Goal: Find specific page/section: Find specific page/section

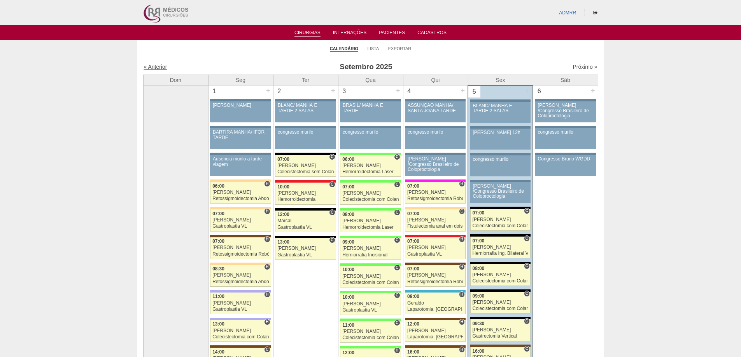
click at [159, 67] on link "« Anterior" at bounding box center [155, 67] width 23 height 6
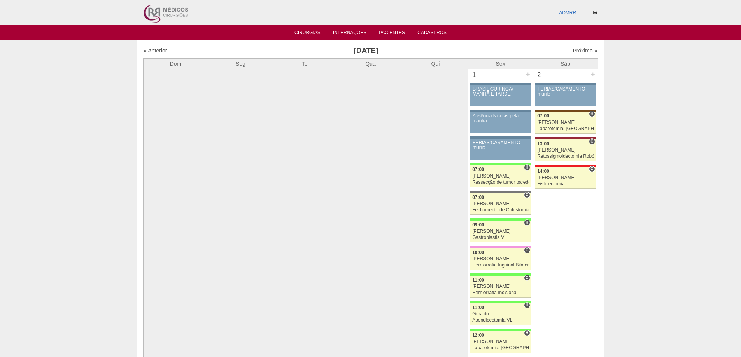
click at [159, 51] on link "« Anterior" at bounding box center [155, 50] width 23 height 6
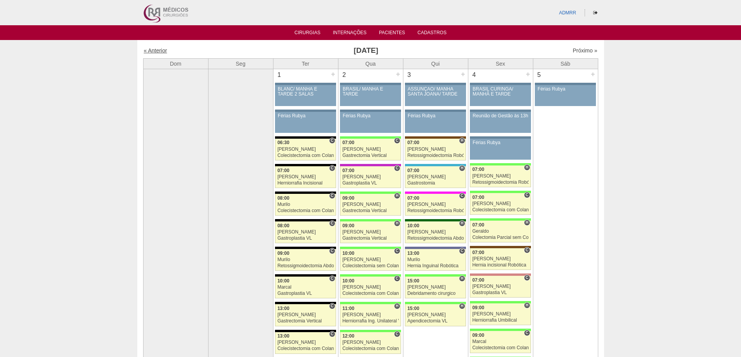
click at [157, 50] on link "« Anterior" at bounding box center [155, 50] width 23 height 6
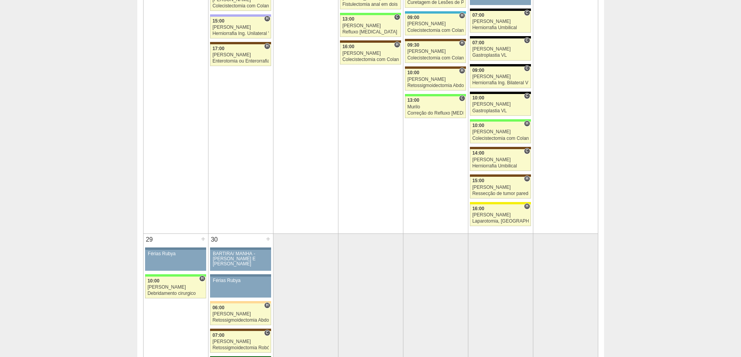
scroll to position [1594, 0]
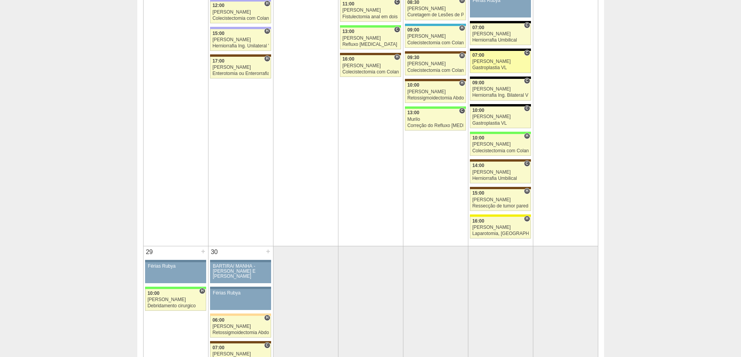
click at [492, 62] on div "[PERSON_NAME]" at bounding box center [500, 61] width 56 height 5
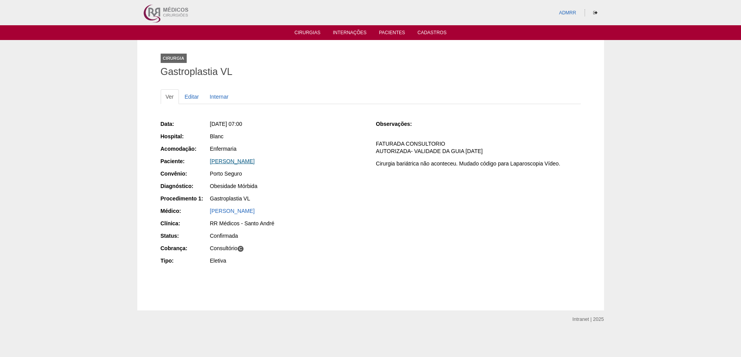
click at [235, 162] on link "[PERSON_NAME]" at bounding box center [232, 161] width 45 height 6
